Goal: Information Seeking & Learning: Learn about a topic

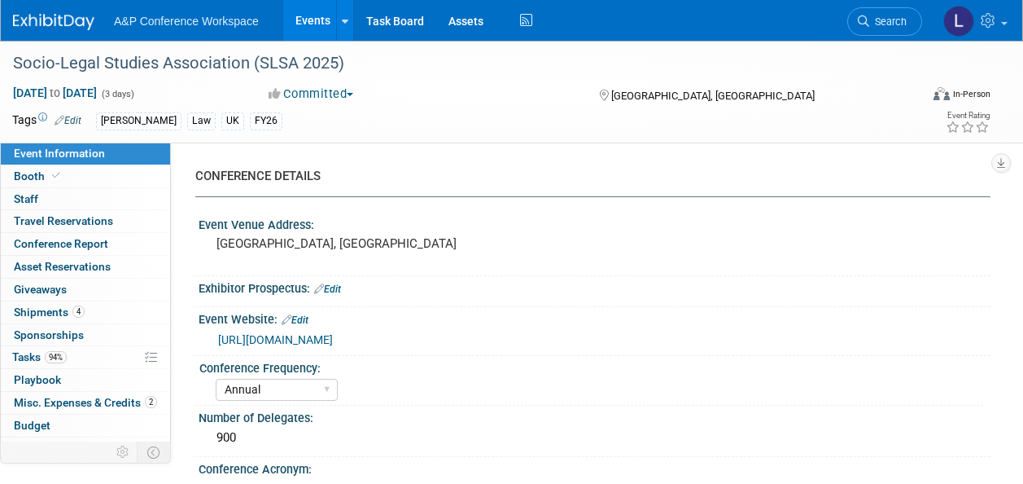
select select "Annual"
select select "Level 2"
select select "In-Person Booth"
select select "Law"
select select "[PERSON_NAME] Publishing"
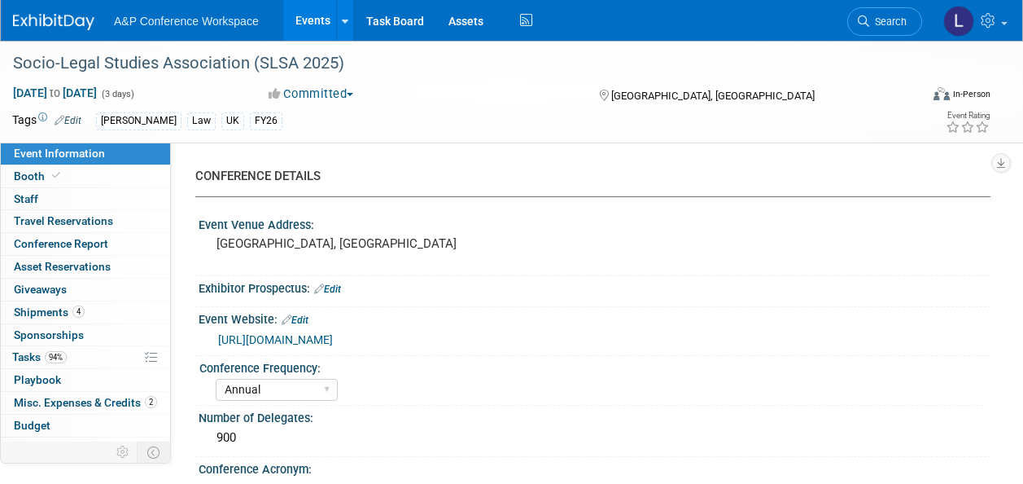
select select "[PERSON_NAME]"
select select "Ros Jubber"
select select "Networking/Commissioning"
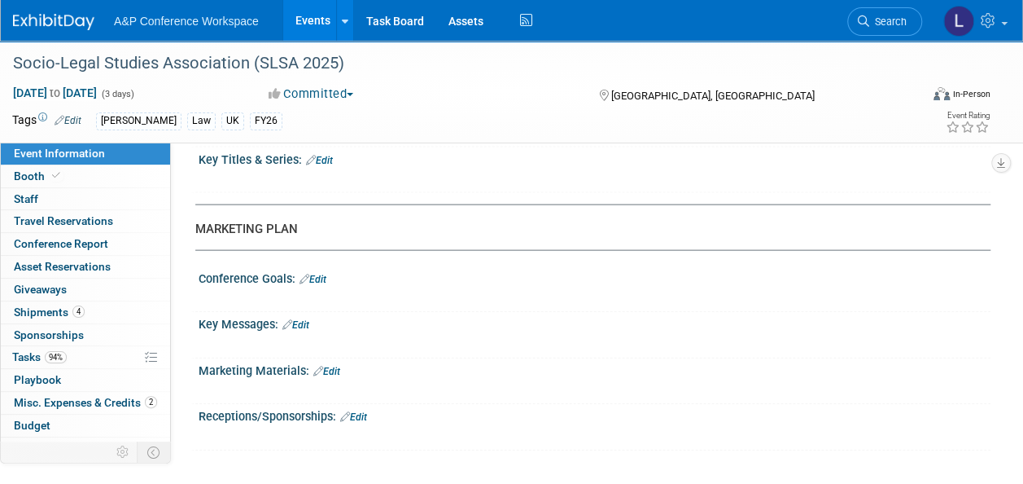
scroll to position [1465, 0]
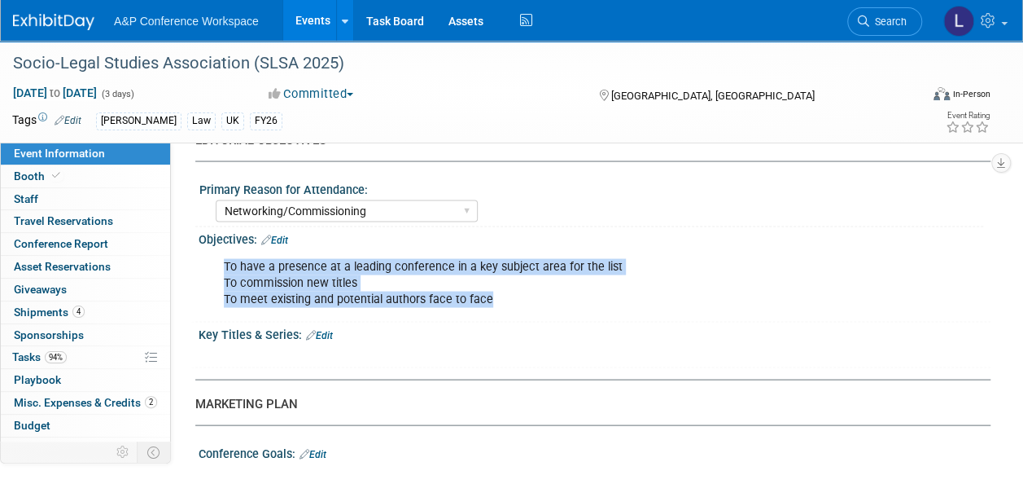
drag, startPoint x: 225, startPoint y: 252, endPoint x: 515, endPoint y: 291, distance: 293.4
click at [515, 291] on div "To have a presence at a leading conference in a key subject area for the list T…" at bounding box center [522, 282] width 621 height 65
copy div "To have a presence at a leading conference in a key subject area for the list T…"
click at [82, 245] on span "Conference Report" at bounding box center [61, 243] width 94 height 13
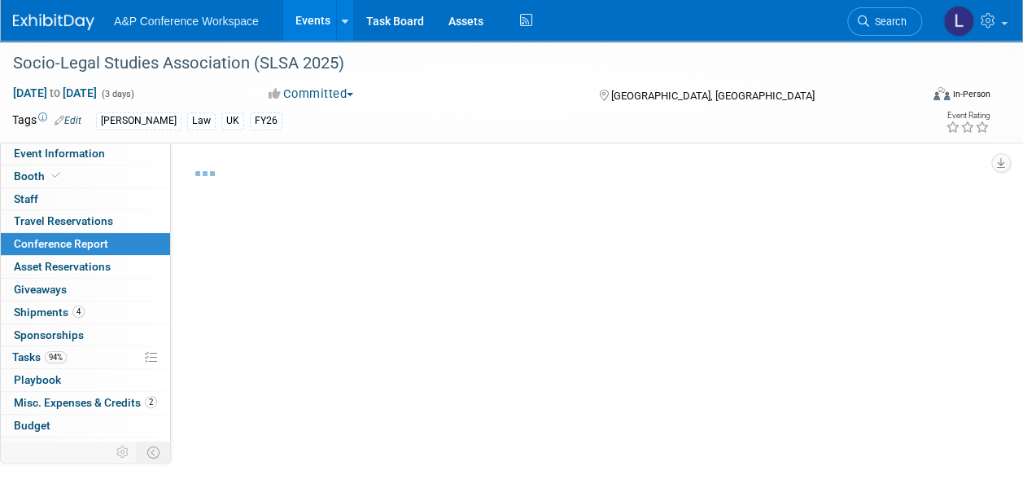
select select "NO"
select select "YES"
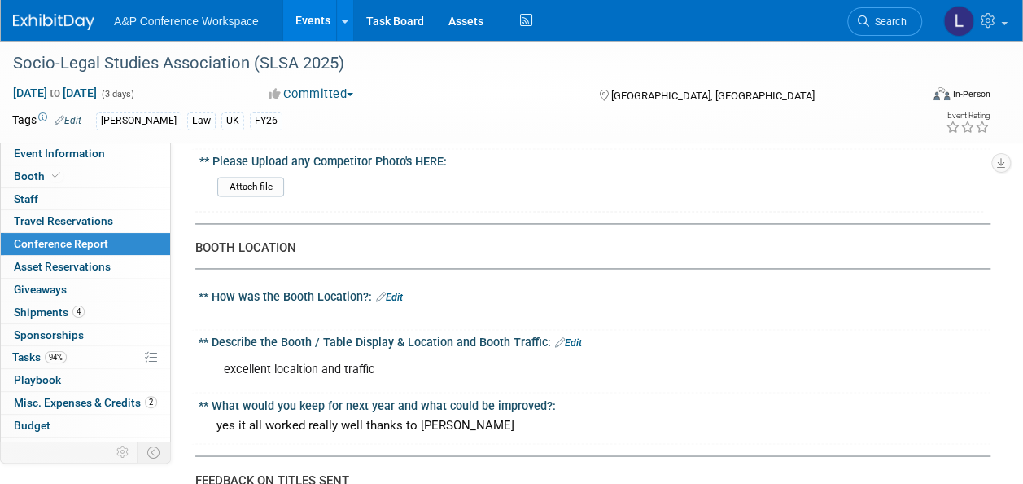
scroll to position [1154, 0]
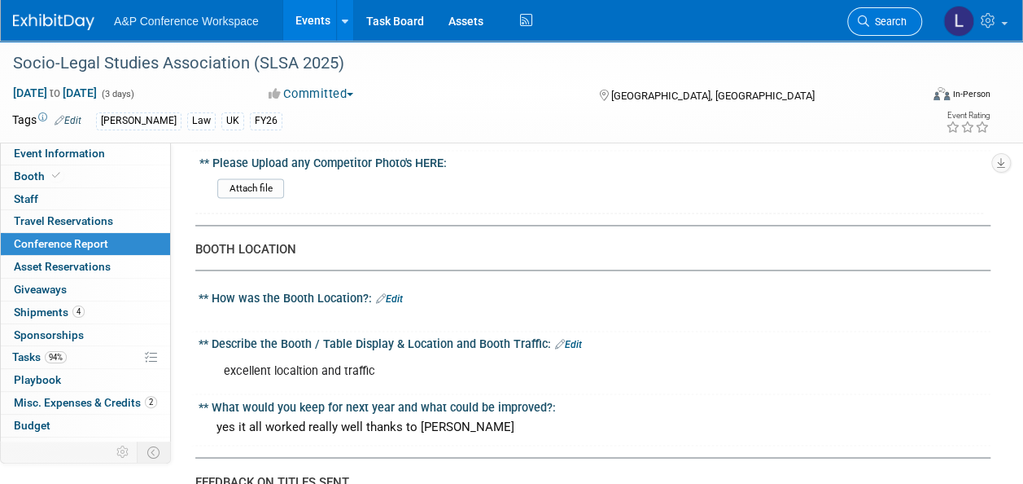
click at [891, 16] on span "Search" at bounding box center [887, 21] width 37 height 12
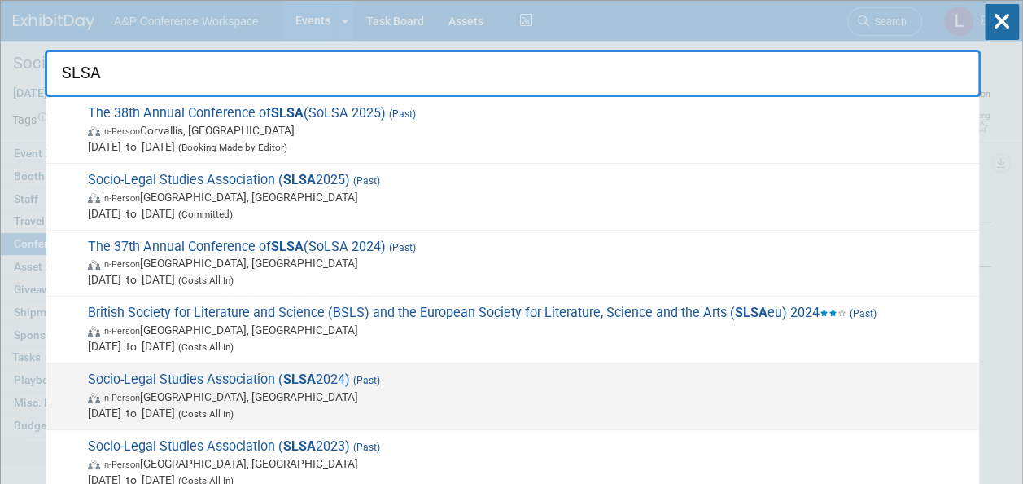
type input "SLSA"
click at [275, 376] on span "Socio-Legal Studies Association ( SLSA 2024) (Past) In-Person Portsmouth, Unite…" at bounding box center [527, 396] width 888 height 50
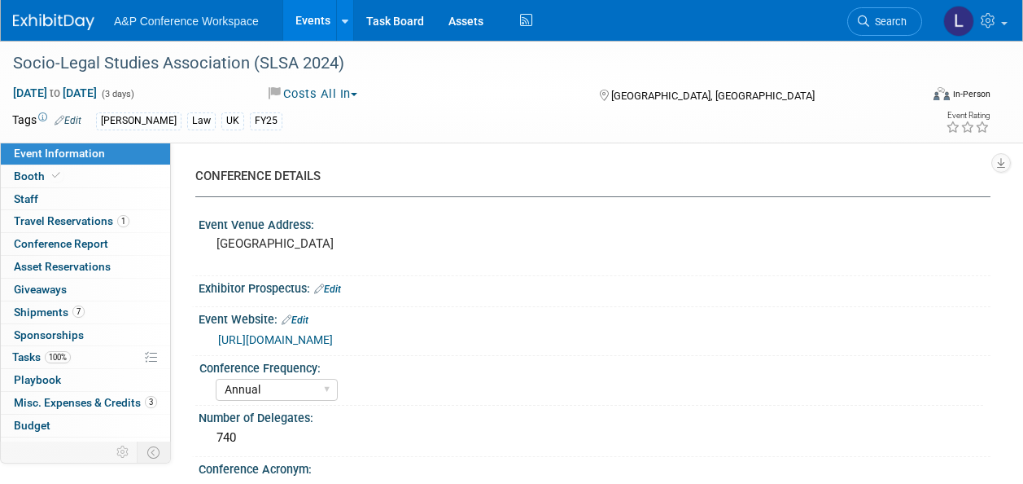
select select "Annual"
select select "Level 2"
select select "In-Person Booth"
select select "[PERSON_NAME]"
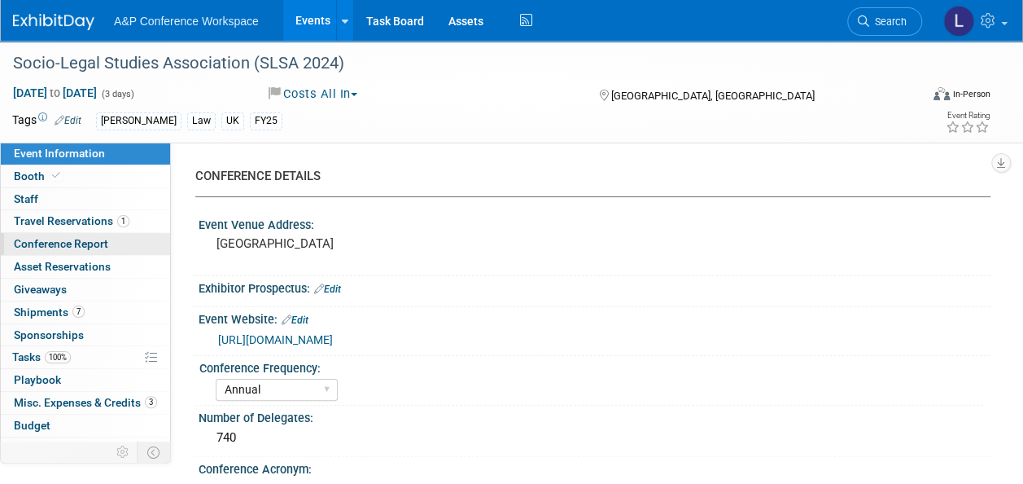
click at [51, 248] on span "Conference Report" at bounding box center [61, 243] width 94 height 13
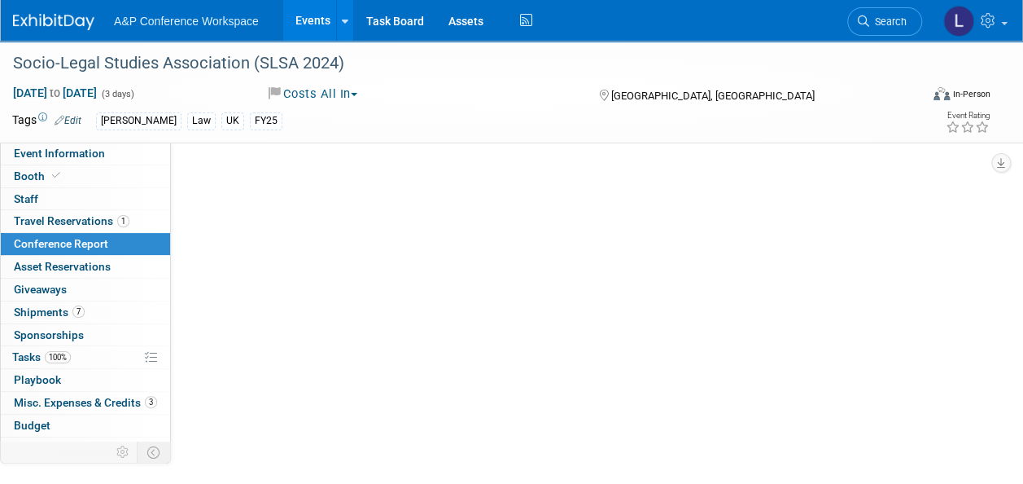
select select "NO"
select select "YES"
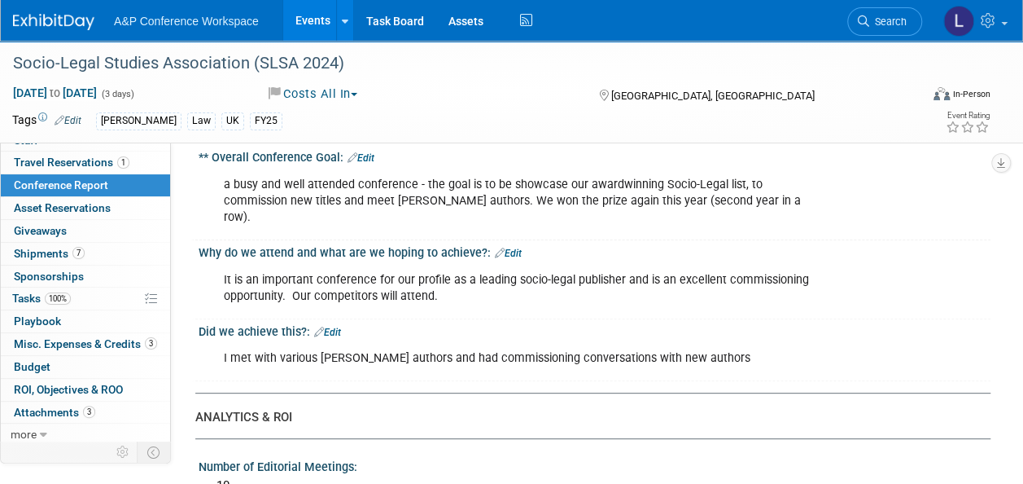
scroll to position [163, 0]
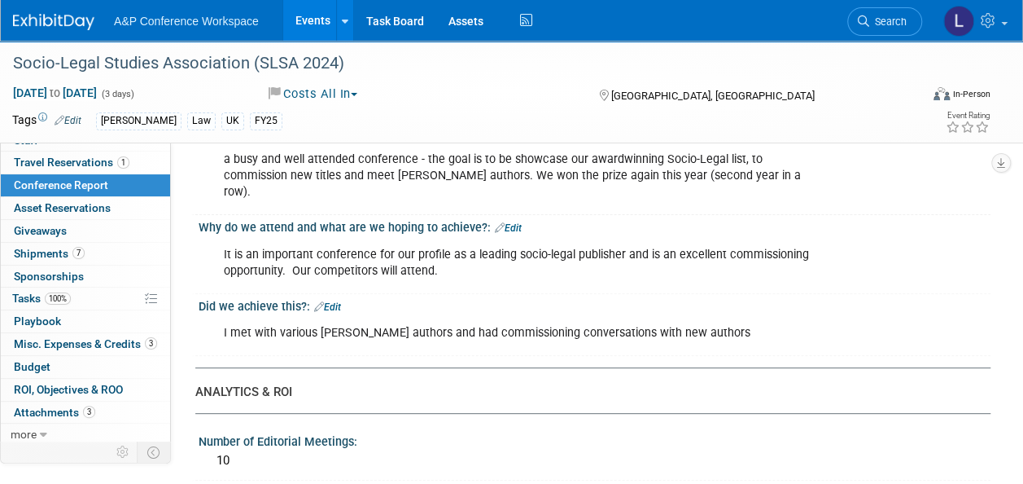
drag, startPoint x: 224, startPoint y: 237, endPoint x: 450, endPoint y: 259, distance: 227.4
click at [450, 259] on div "It is an important conference for our profile as a leading socio-legal publishe…" at bounding box center [522, 263] width 621 height 49
drag, startPoint x: 450, startPoint y: 259, endPoint x: 390, endPoint y: 244, distance: 62.0
copy div "It is an important conference for our profile as a leading socio-legal publishe…"
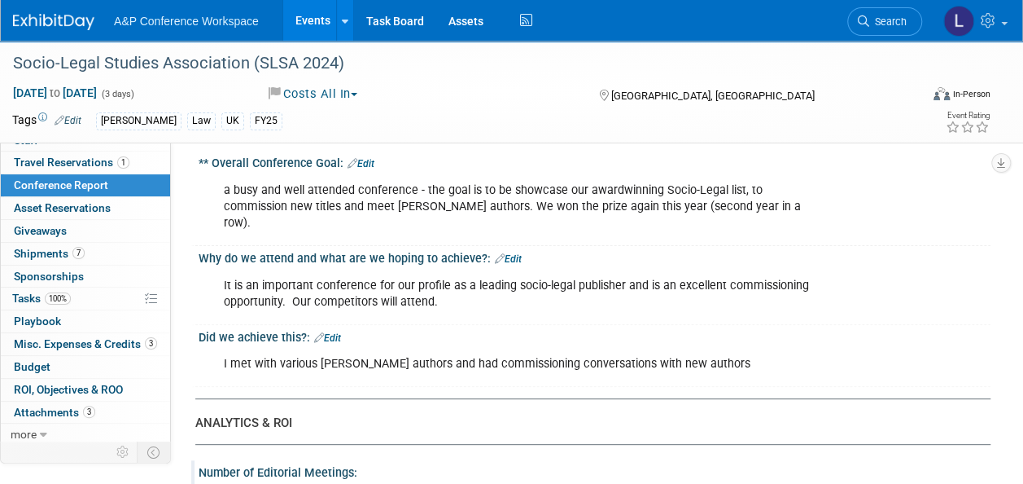
scroll to position [81, 0]
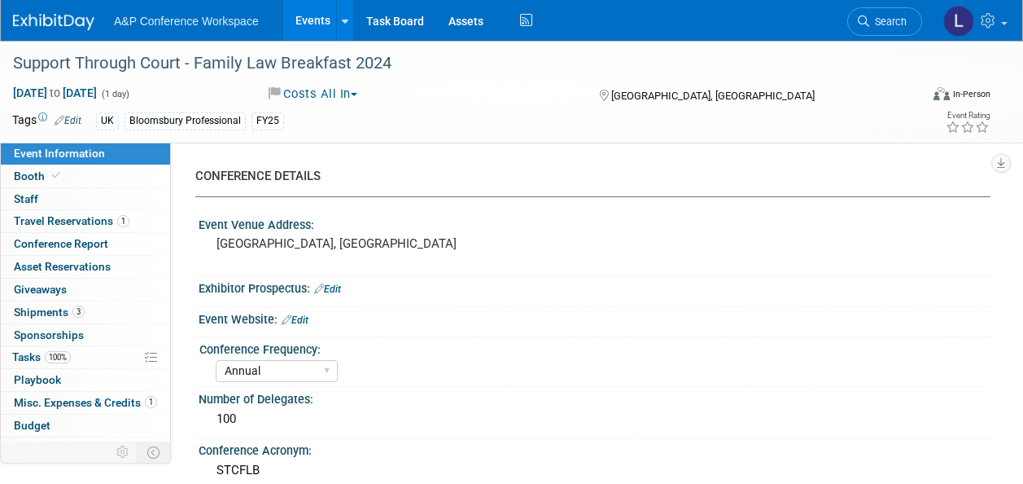
select select "Annual"
select select "Level 2"
select select "Ed Kit"
select select "[PERSON_NAME]"
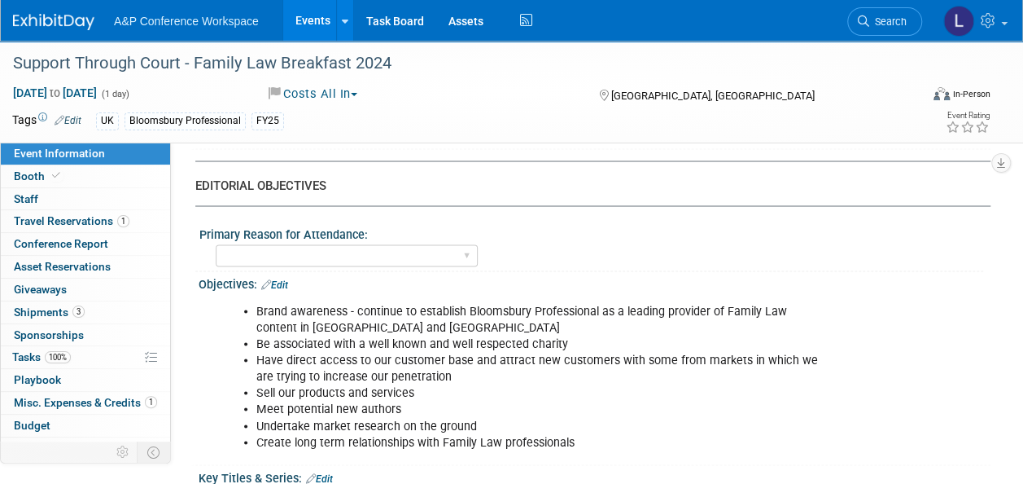
scroll to position [1384, 0]
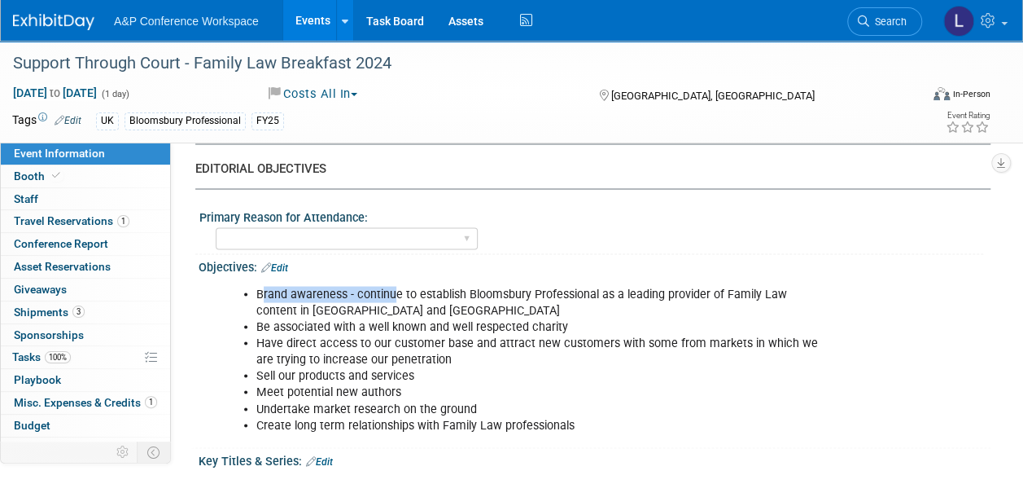
drag, startPoint x: 262, startPoint y: 289, endPoint x: 396, endPoint y: 289, distance: 134.3
click at [396, 289] on li "Brand awareness - continue to establish Bloomsbury Professional as a leading pr…" at bounding box center [539, 302] width 567 height 33
drag, startPoint x: 396, startPoint y: 289, endPoint x: 269, endPoint y: 285, distance: 127.9
click at [269, 286] on li "Brand awareness - continue to establish Bloomsbury Professional as a leading pr…" at bounding box center [539, 302] width 567 height 33
click at [260, 287] on li "Brand awareness - continue to establish Bloomsbury Professional as a leading pr…" at bounding box center [539, 302] width 567 height 33
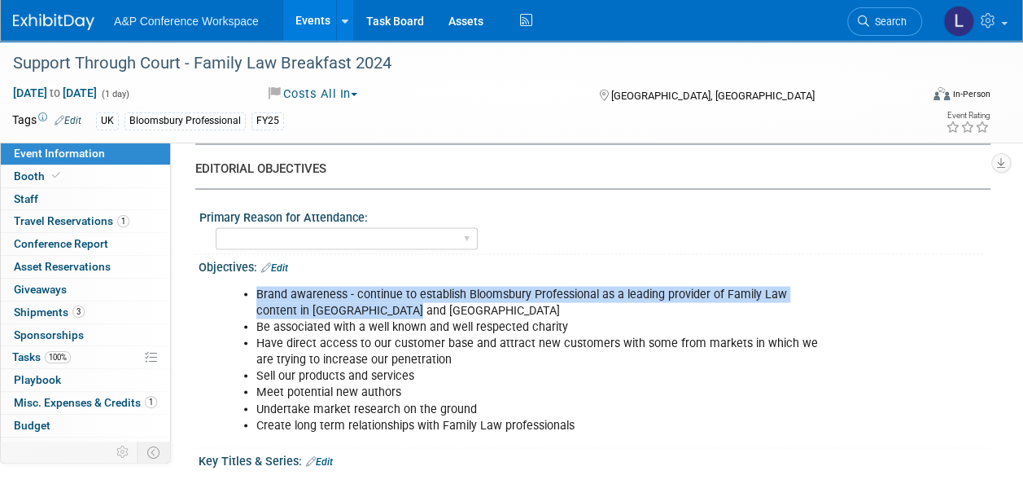
drag, startPoint x: 257, startPoint y: 286, endPoint x: 405, endPoint y: 306, distance: 148.7
click at [405, 306] on li "Brand awareness - continue to establish Bloomsbury Professional as a leading pr…" at bounding box center [539, 302] width 567 height 33
drag, startPoint x: 405, startPoint y: 306, endPoint x: 327, endPoint y: 300, distance: 77.5
copy li "Brand awareness - continue to establish Bloomsbury Professional as a leading pr…"
